Goal: Information Seeking & Learning: Learn about a topic

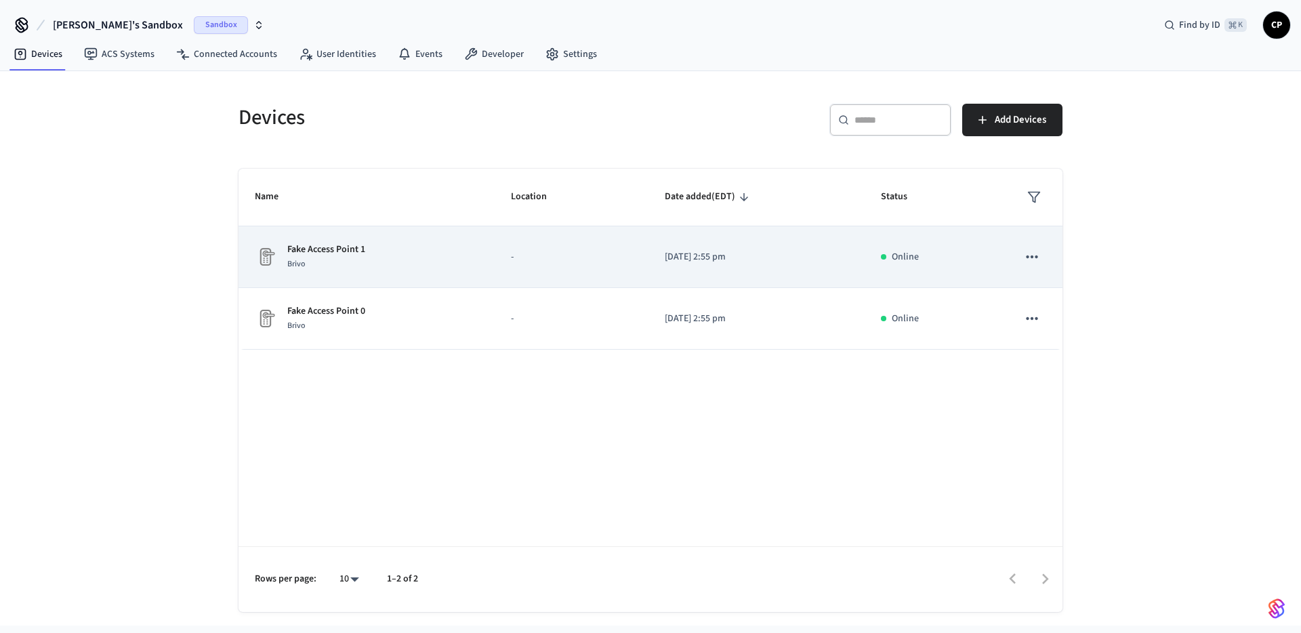
click at [321, 253] on p "Fake Access Point 1" at bounding box center [326, 250] width 78 height 14
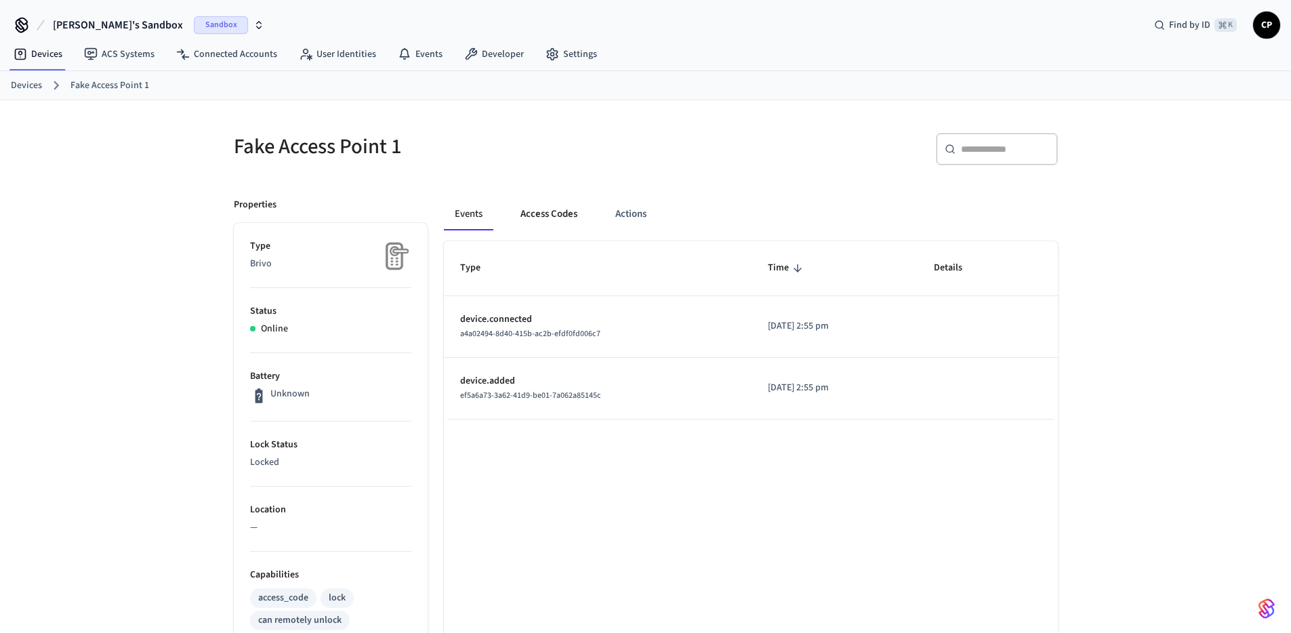
click at [549, 218] on button "Access Codes" at bounding box center [548, 214] width 79 height 33
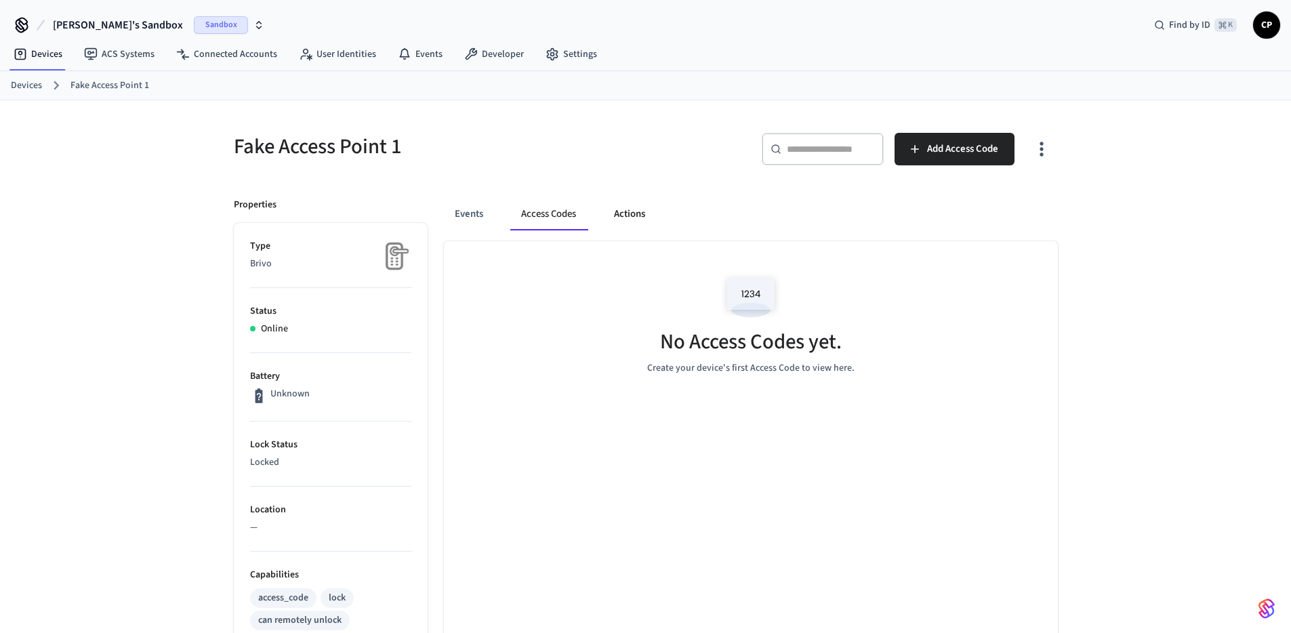
click at [636, 212] on button "Actions" at bounding box center [629, 214] width 53 height 33
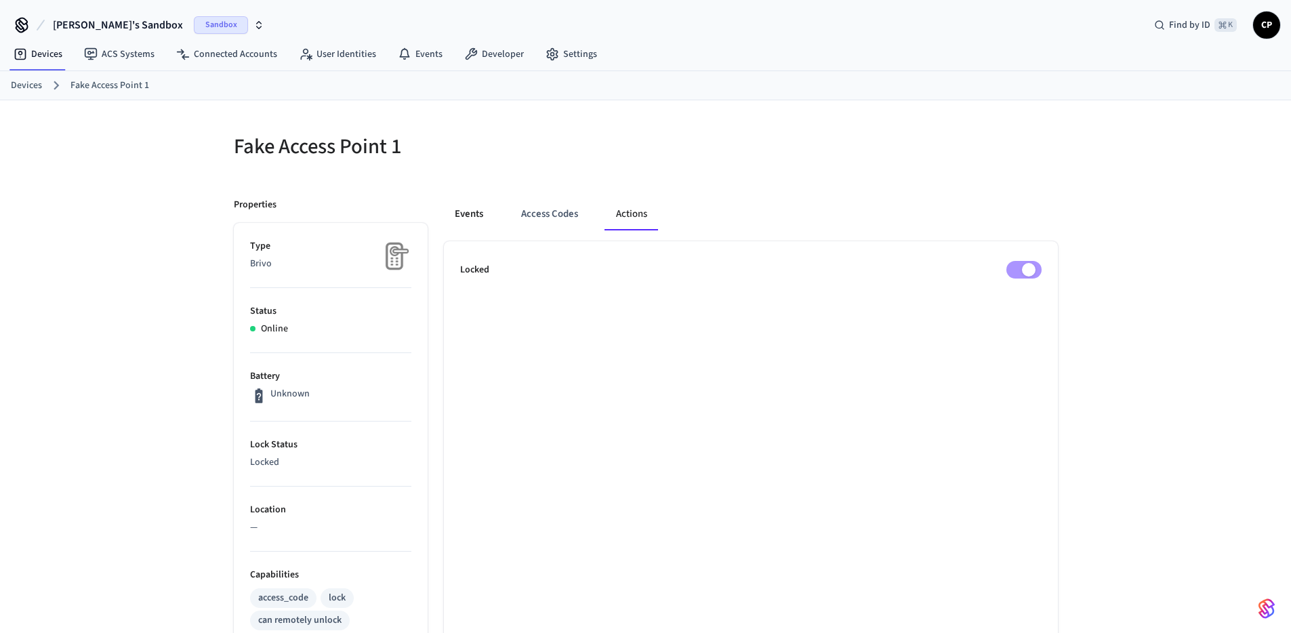
click at [479, 210] on button "Events" at bounding box center [469, 214] width 50 height 33
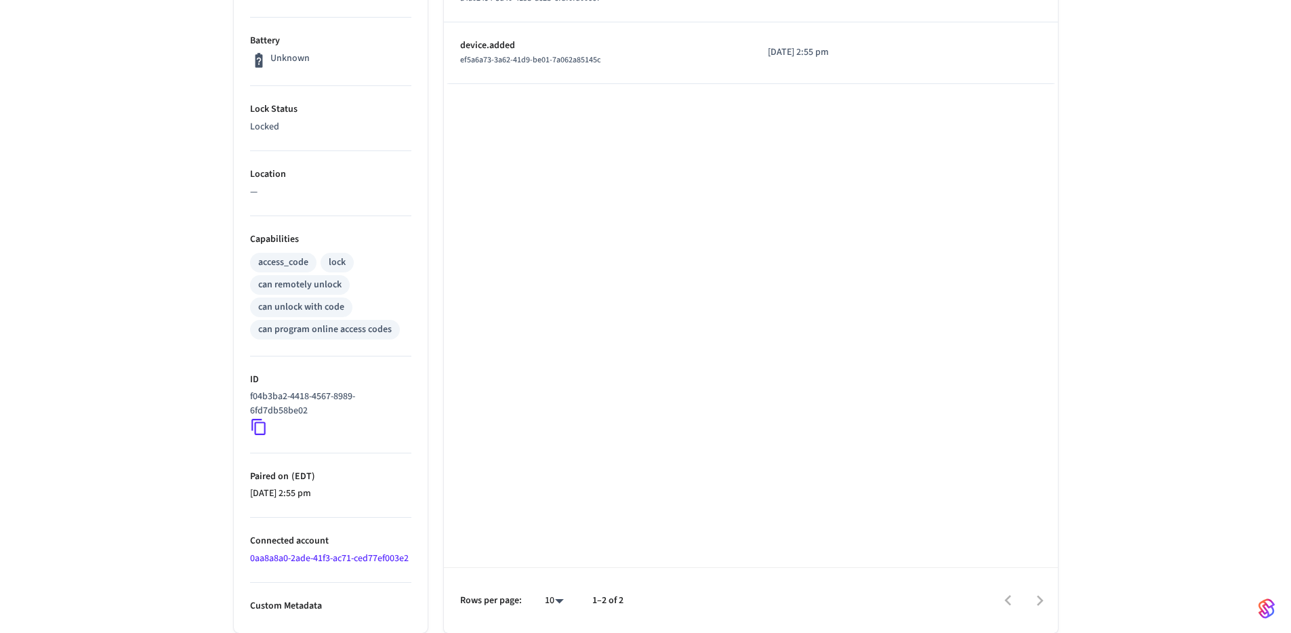
scroll to position [350, 0]
click at [287, 602] on p "Custom Metadata" at bounding box center [330, 606] width 161 height 14
click at [306, 606] on p "Custom Metadata" at bounding box center [330, 606] width 161 height 14
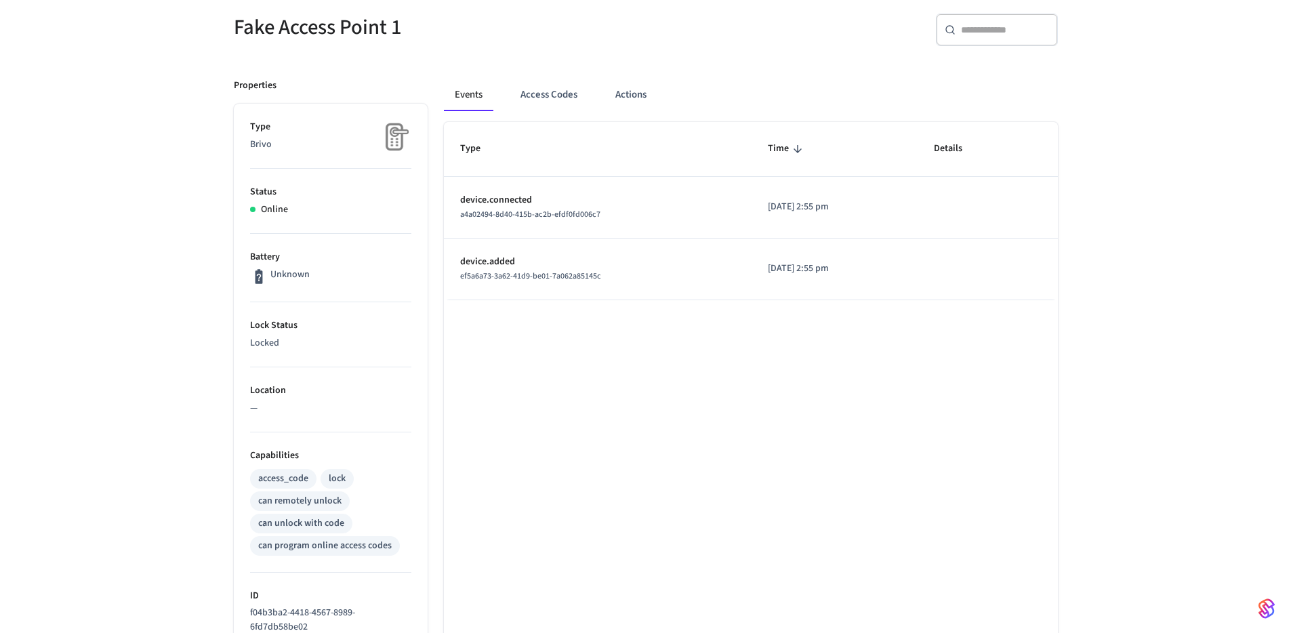
scroll to position [0, 0]
